Goal: Transaction & Acquisition: Obtain resource

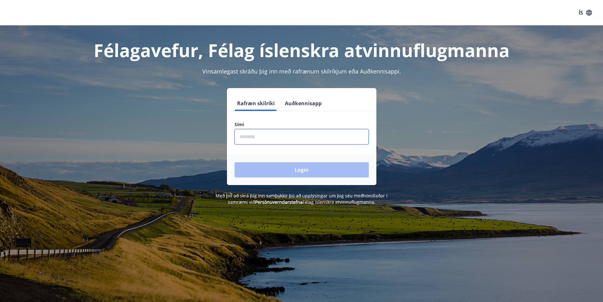
click at [288, 138] on input "phone" at bounding box center [301, 137] width 134 height 16
type input "********"
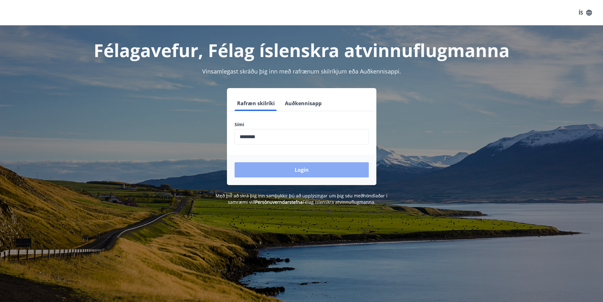
click at [280, 172] on button "Login" at bounding box center [301, 169] width 134 height 15
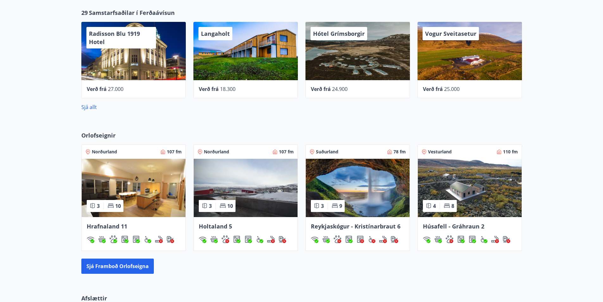
scroll to position [236, 0]
click at [93, 108] on link "Sjá allt" at bounding box center [89, 107] width 16 height 7
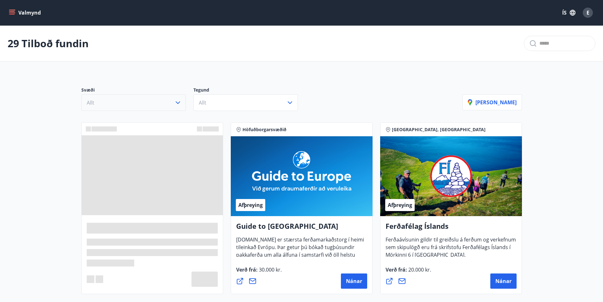
click at [130, 104] on button "Allt" at bounding box center [133, 102] width 104 height 16
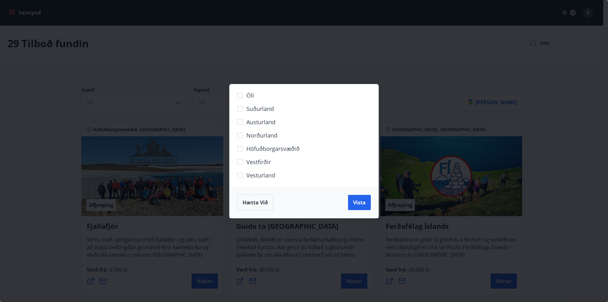
click at [265, 135] on span "Norðurland" at bounding box center [261, 135] width 31 height 8
click at [355, 201] on span "Vista" at bounding box center [359, 202] width 13 height 7
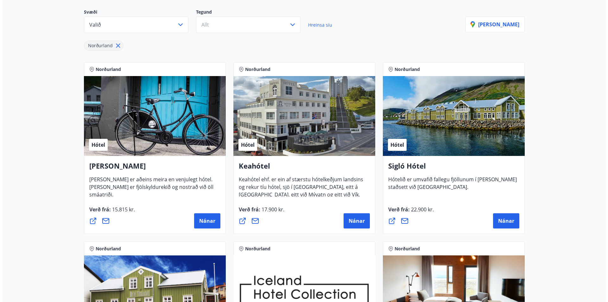
scroll to position [99, 0]
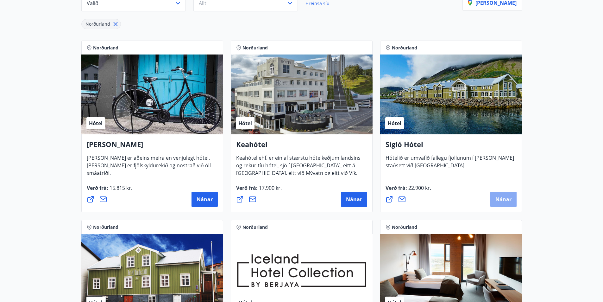
click at [500, 197] on span "Nánar" at bounding box center [503, 199] width 16 height 7
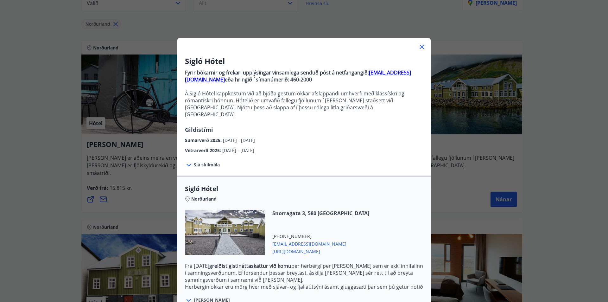
click at [208, 161] on span "Sjá skilmála" at bounding box center [207, 164] width 26 height 6
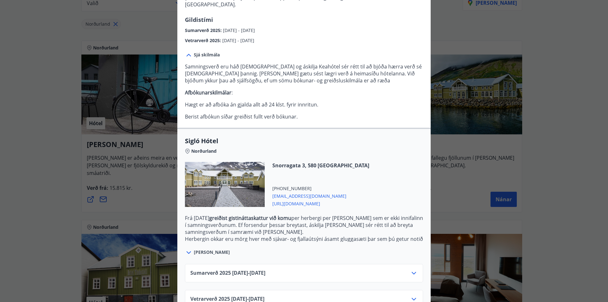
scroll to position [122, 0]
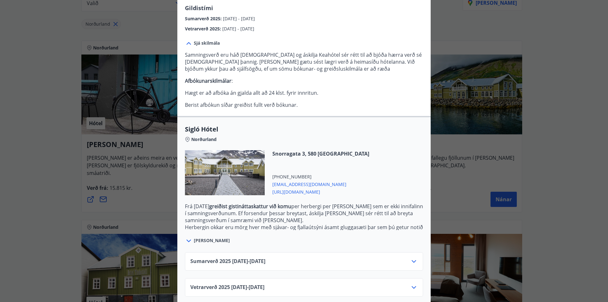
click at [367, 257] on div "Sumarverð [PHONE_NUMBER][DATE] - [DATE]" at bounding box center [303, 263] width 227 height 13
click at [413, 257] on icon at bounding box center [414, 261] width 8 height 8
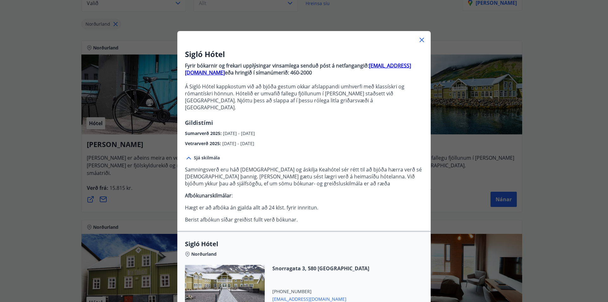
scroll to position [5, 0]
